Goal: Entertainment & Leisure: Consume media (video, audio)

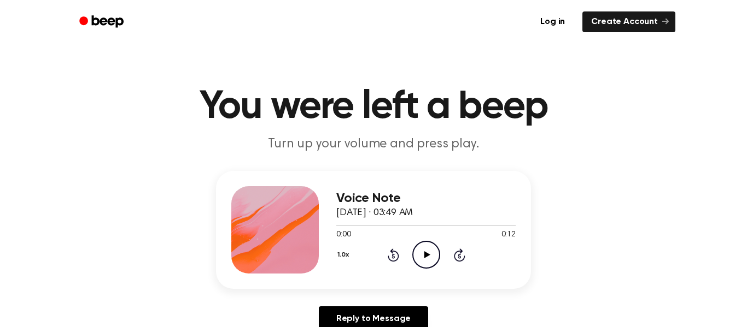
click at [431, 259] on icon "Play Audio" at bounding box center [426, 255] width 28 height 28
click at [414, 248] on circle at bounding box center [426, 255] width 27 height 27
click at [430, 238] on div "0:00 0:16" at bounding box center [425, 235] width 179 height 11
click at [427, 257] on icon "Play Audio" at bounding box center [426, 255] width 28 height 28
click at [437, 259] on icon "Play Audio" at bounding box center [426, 255] width 28 height 28
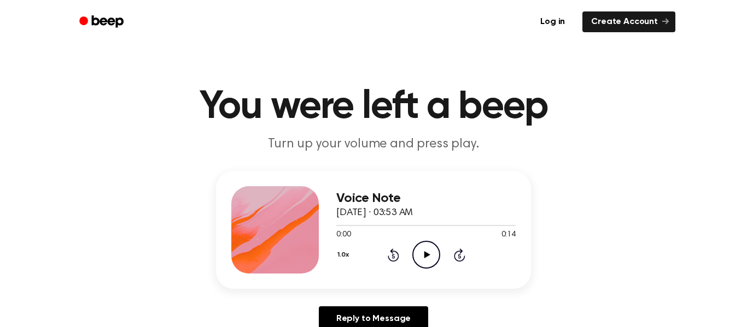
click at [428, 259] on icon "Play Audio" at bounding box center [426, 255] width 28 height 28
